Goal: Communication & Community: Connect with others

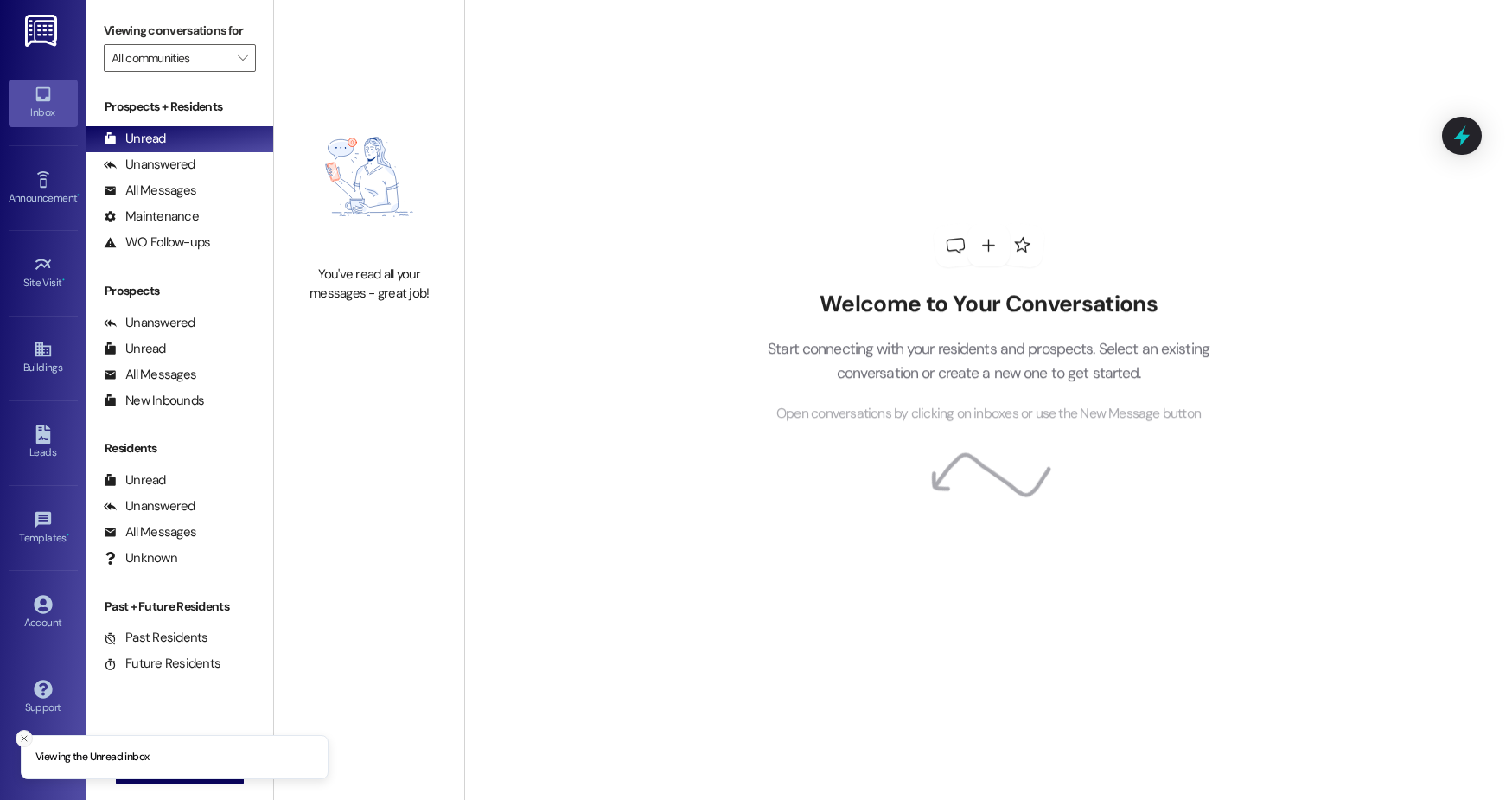
click at [23, 738] on line "Close toast" at bounding box center [24, 739] width 5 height 5
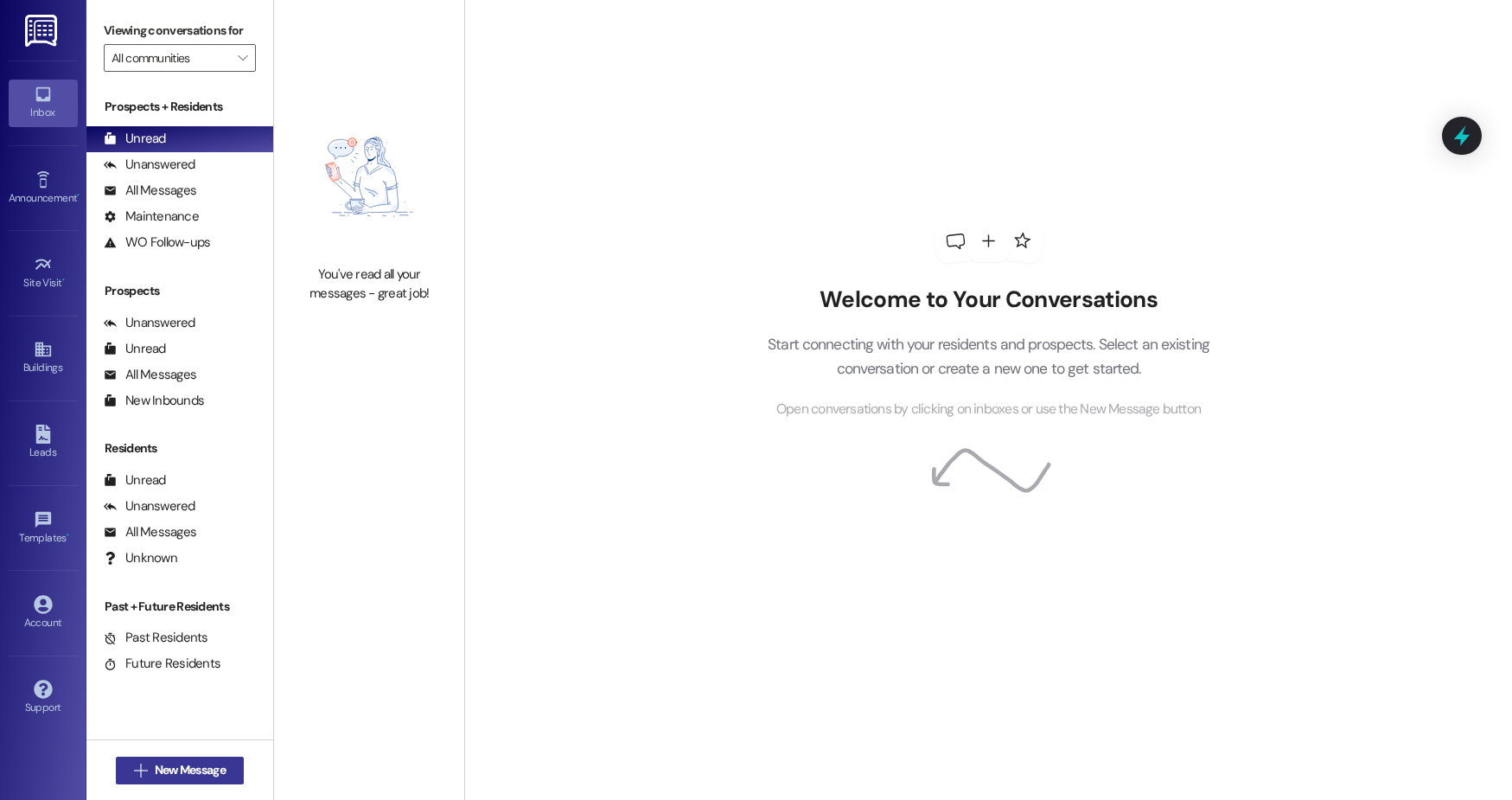
click at [198, 761] on span "New Message" at bounding box center [190, 769] width 71 height 18
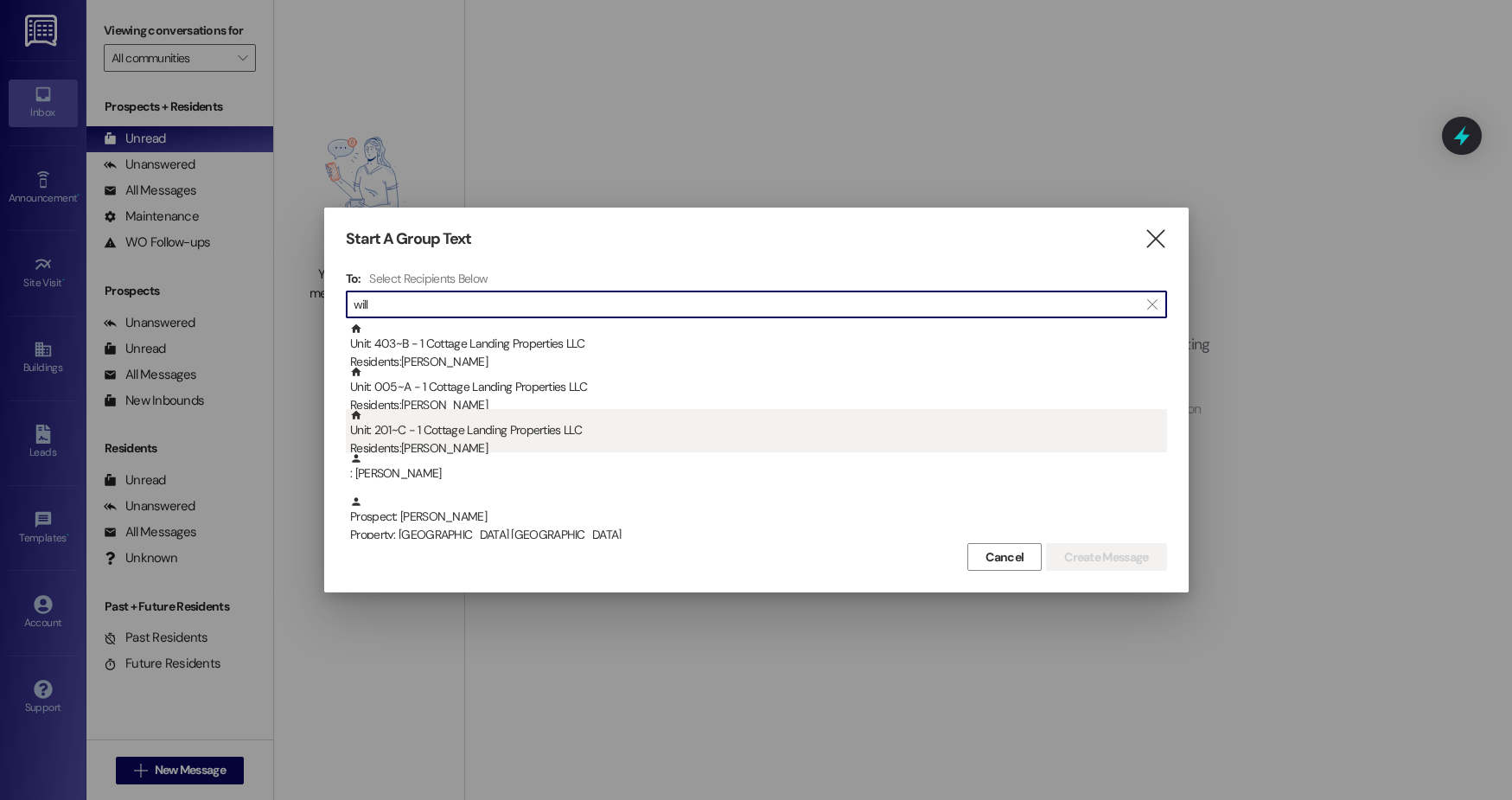
type input "will"
click at [623, 430] on div "Unit: 201~C - 1 Cottage Landing Properties LLC Residents: [PERSON_NAME]" at bounding box center [759, 433] width 817 height 49
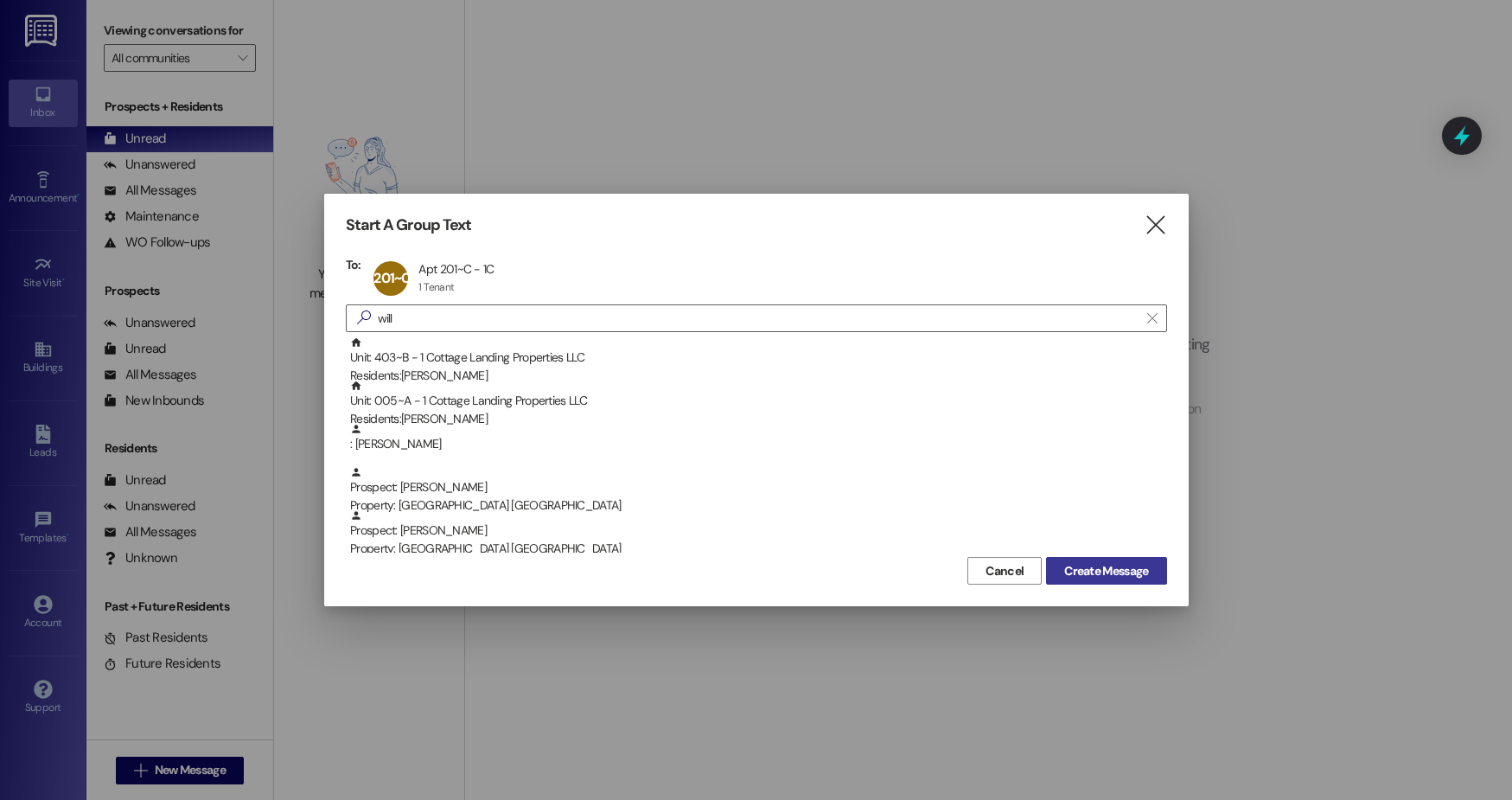
click at [1090, 567] on span "Create Message" at bounding box center [1106, 571] width 84 height 18
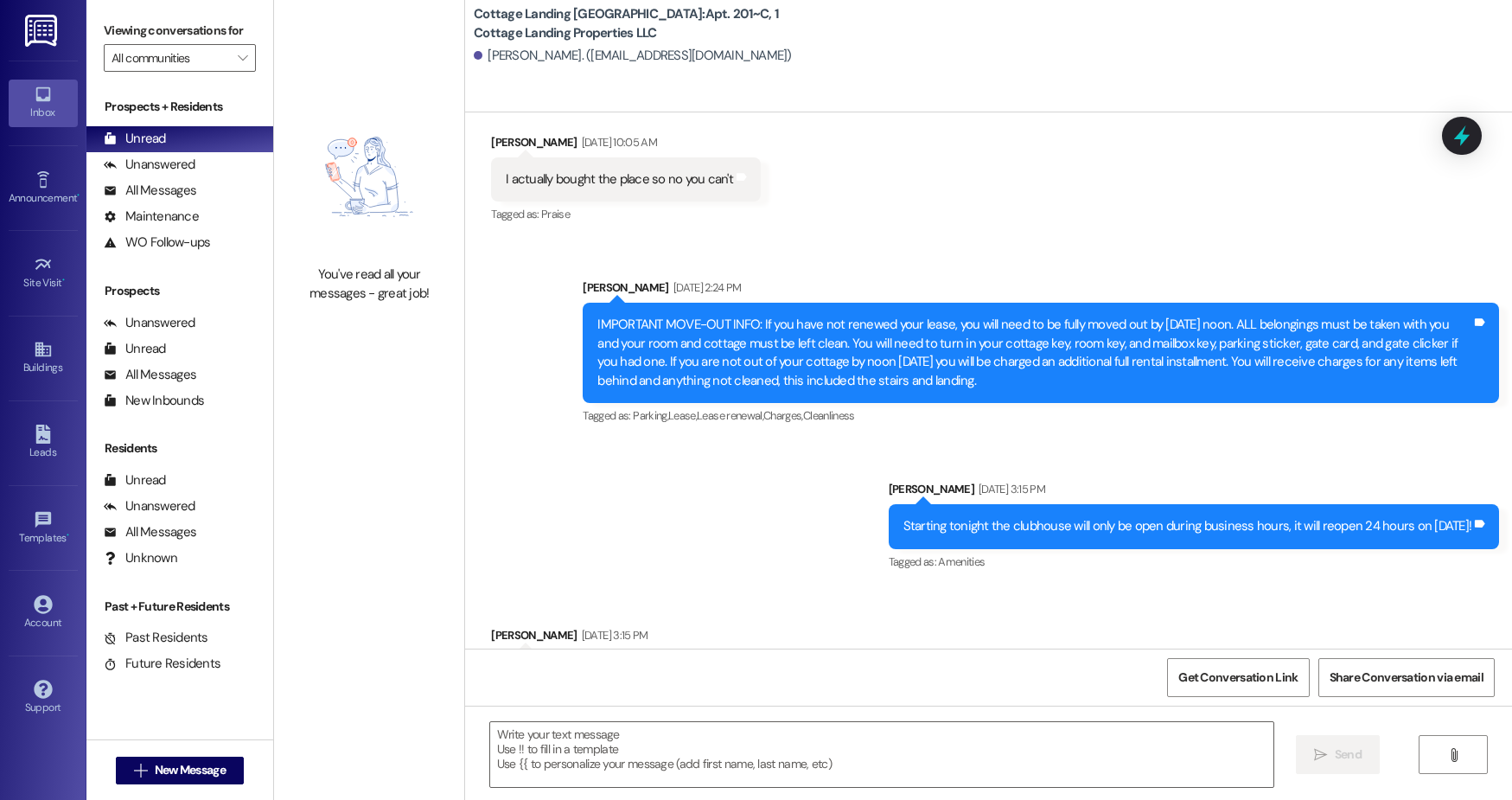
scroll to position [34308, 0]
